Goal: Information Seeking & Learning: Check status

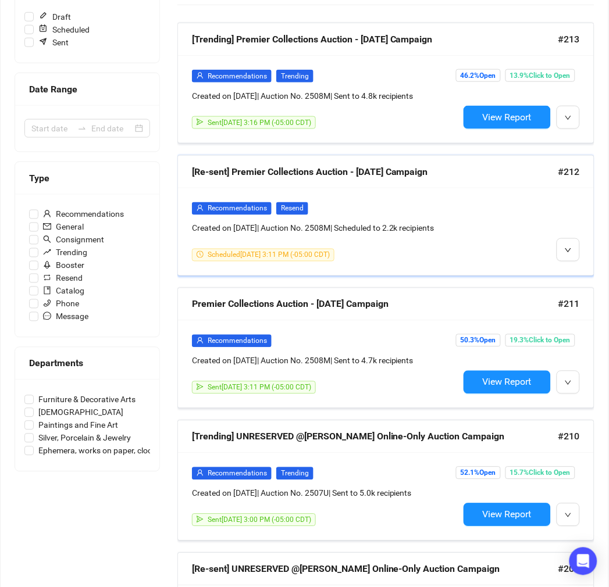
scroll to position [194, 0]
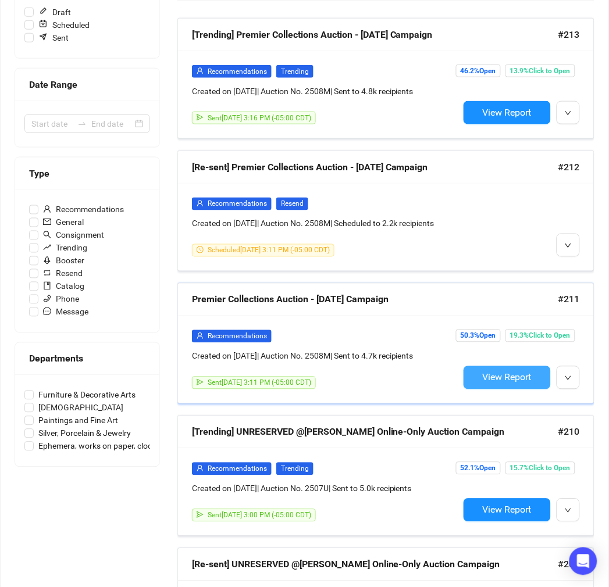
click at [504, 390] on button "View Report" at bounding box center [506, 377] width 87 height 23
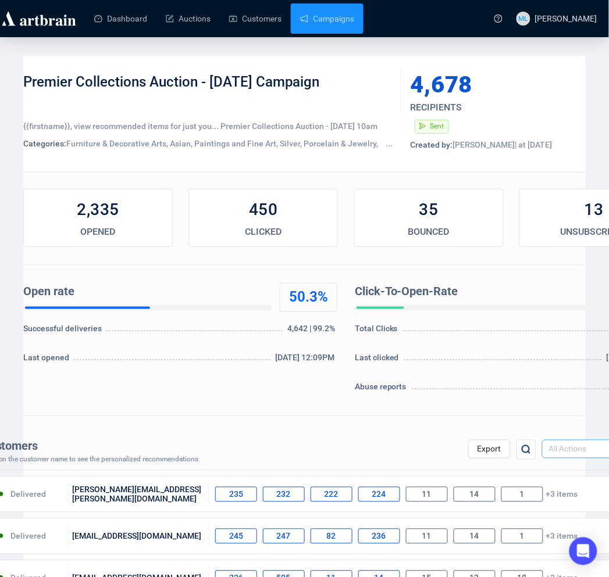
click at [577, 451] on span "All Actions" at bounding box center [585, 449] width 72 height 17
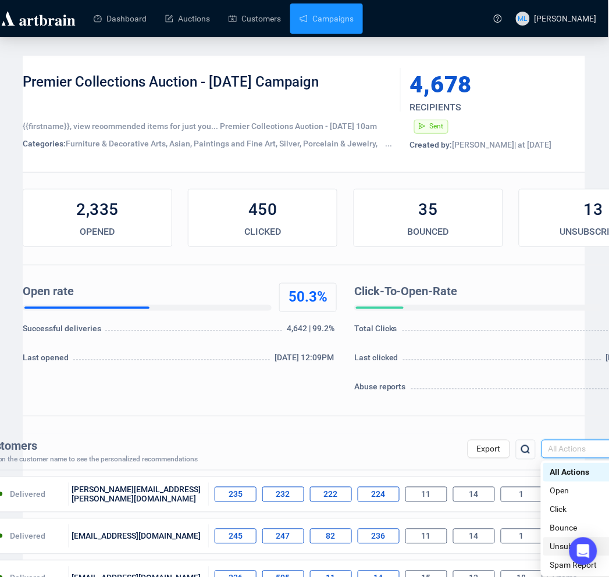
click at [559, 545] on div "Unsubscribe" at bounding box center [583, 547] width 67 height 13
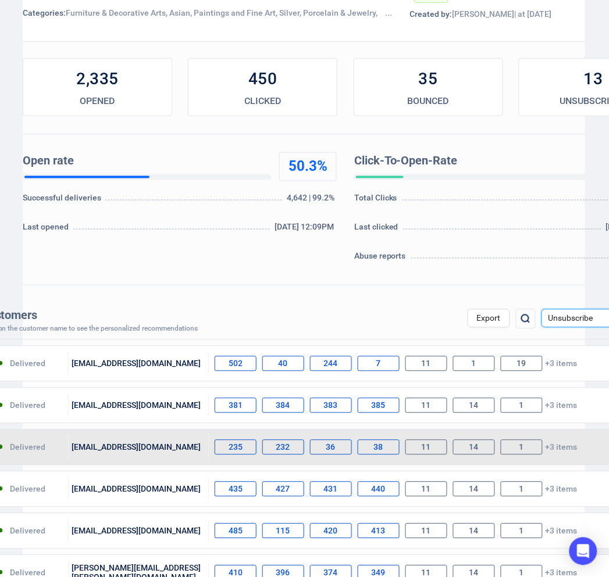
scroll to position [129, 1]
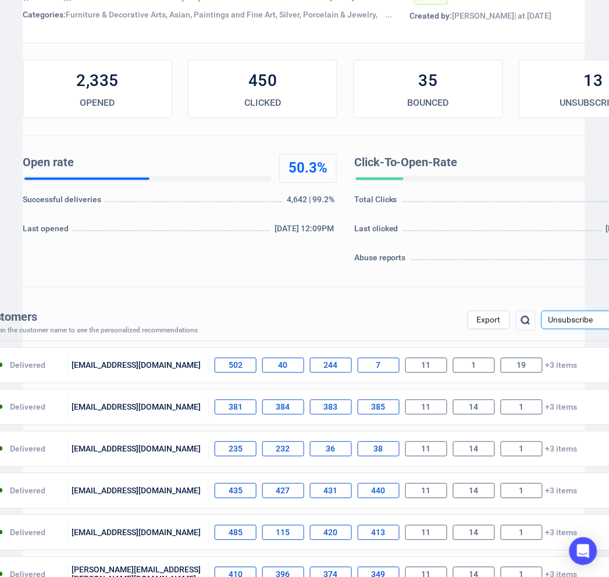
click at [595, 322] on span "Unsubscribe" at bounding box center [584, 320] width 72 height 17
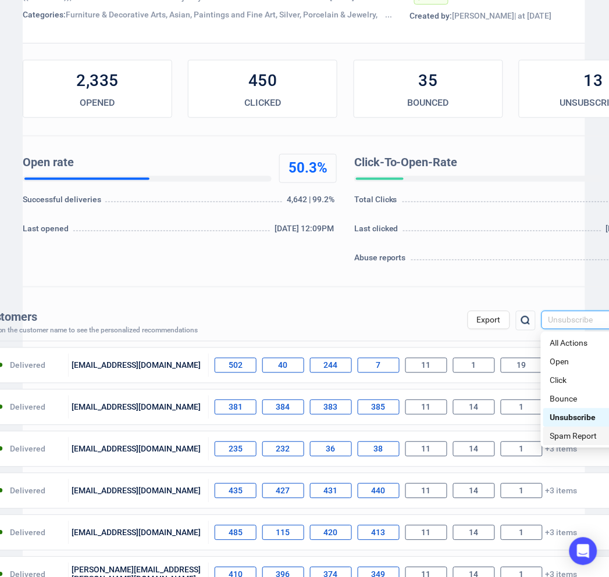
click at [571, 441] on div "Spam Report" at bounding box center [583, 436] width 67 height 13
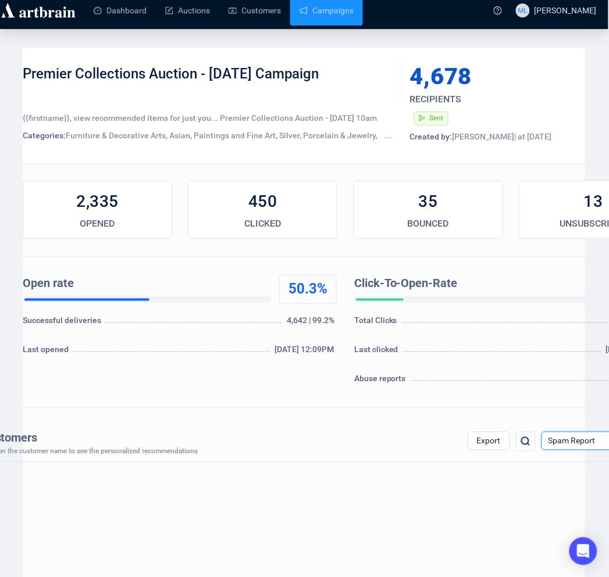
scroll to position [0, 1]
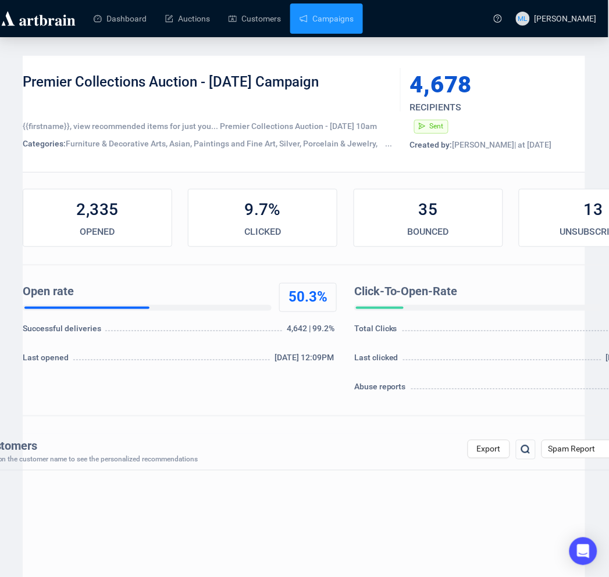
click at [279, 208] on div "9.7%" at bounding box center [262, 209] width 148 height 23
click at [556, 452] on span "Spam Report" at bounding box center [584, 449] width 72 height 17
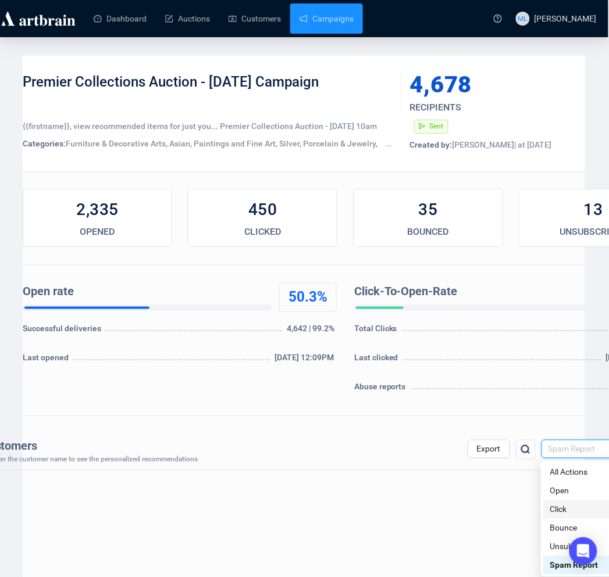
drag, startPoint x: 555, startPoint y: 513, endPoint x: 551, endPoint y: 503, distance: 11.2
click at [554, 513] on div "Click" at bounding box center [583, 510] width 67 height 13
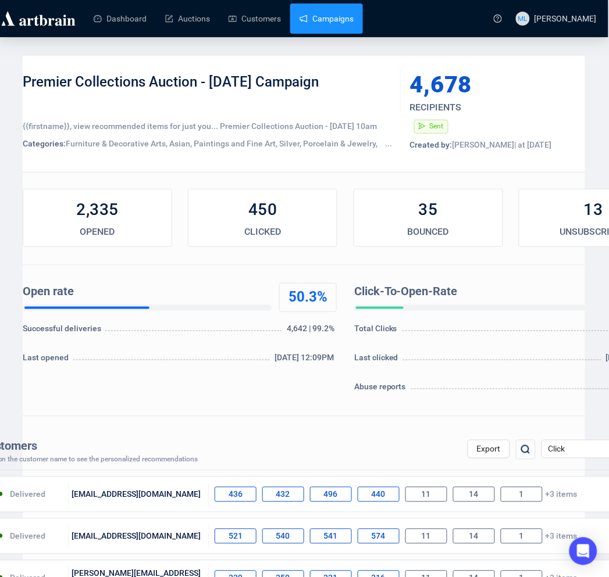
click at [310, 19] on link "Campaigns" at bounding box center [326, 18] width 54 height 30
